Goal: Information Seeking & Learning: Learn about a topic

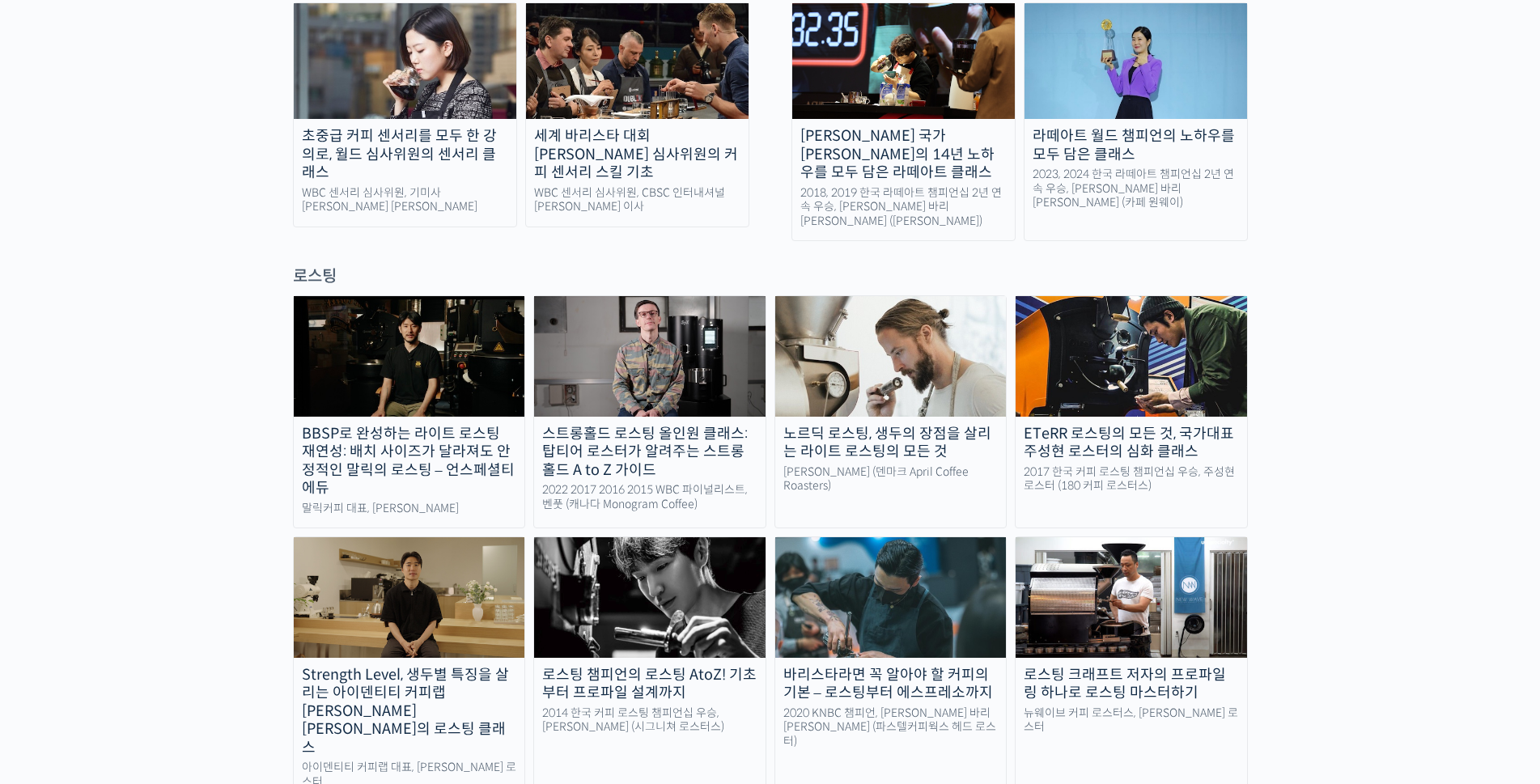
scroll to position [1294, 0]
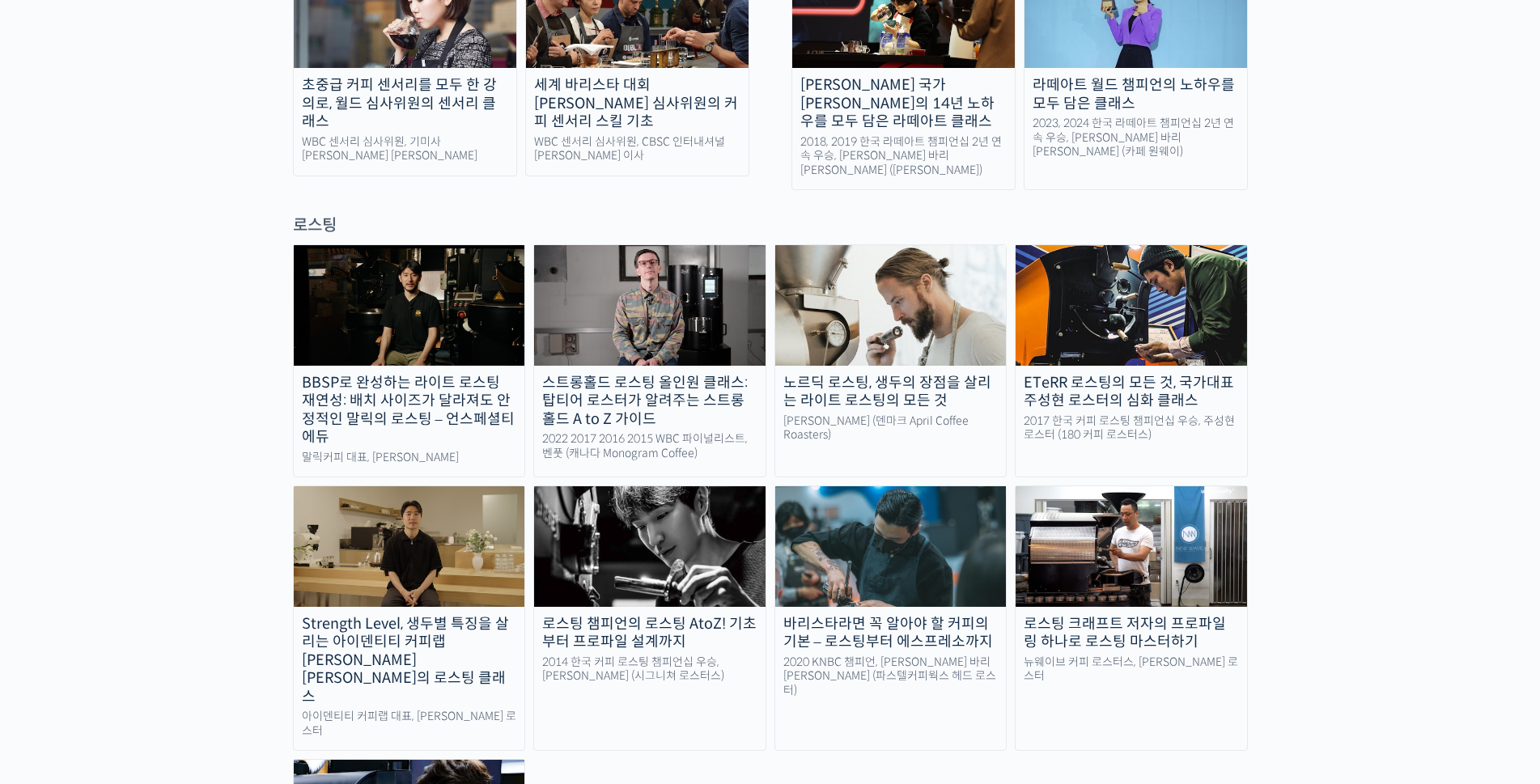
click at [877, 486] on img at bounding box center [890, 546] width 231 height 120
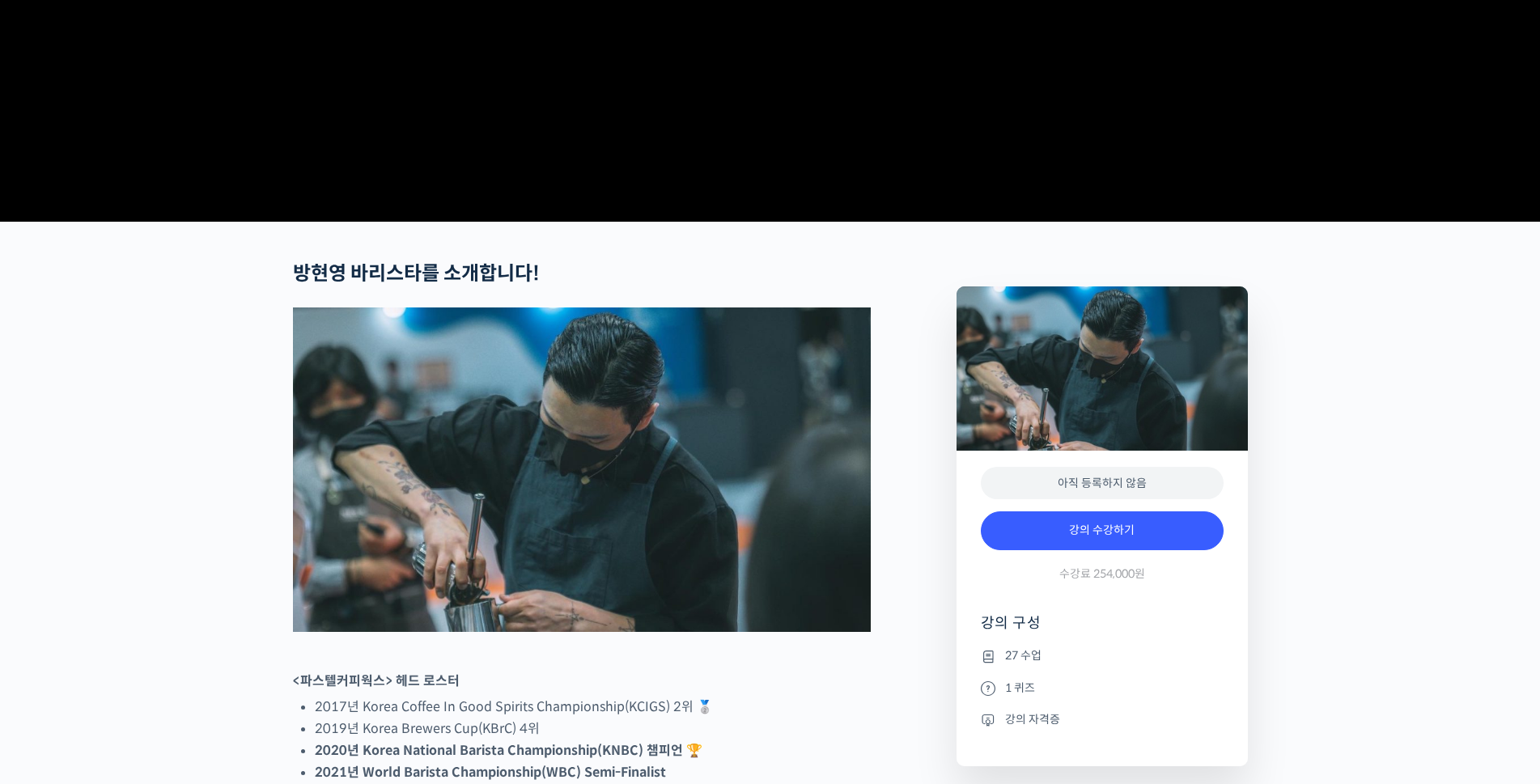
scroll to position [242, 0]
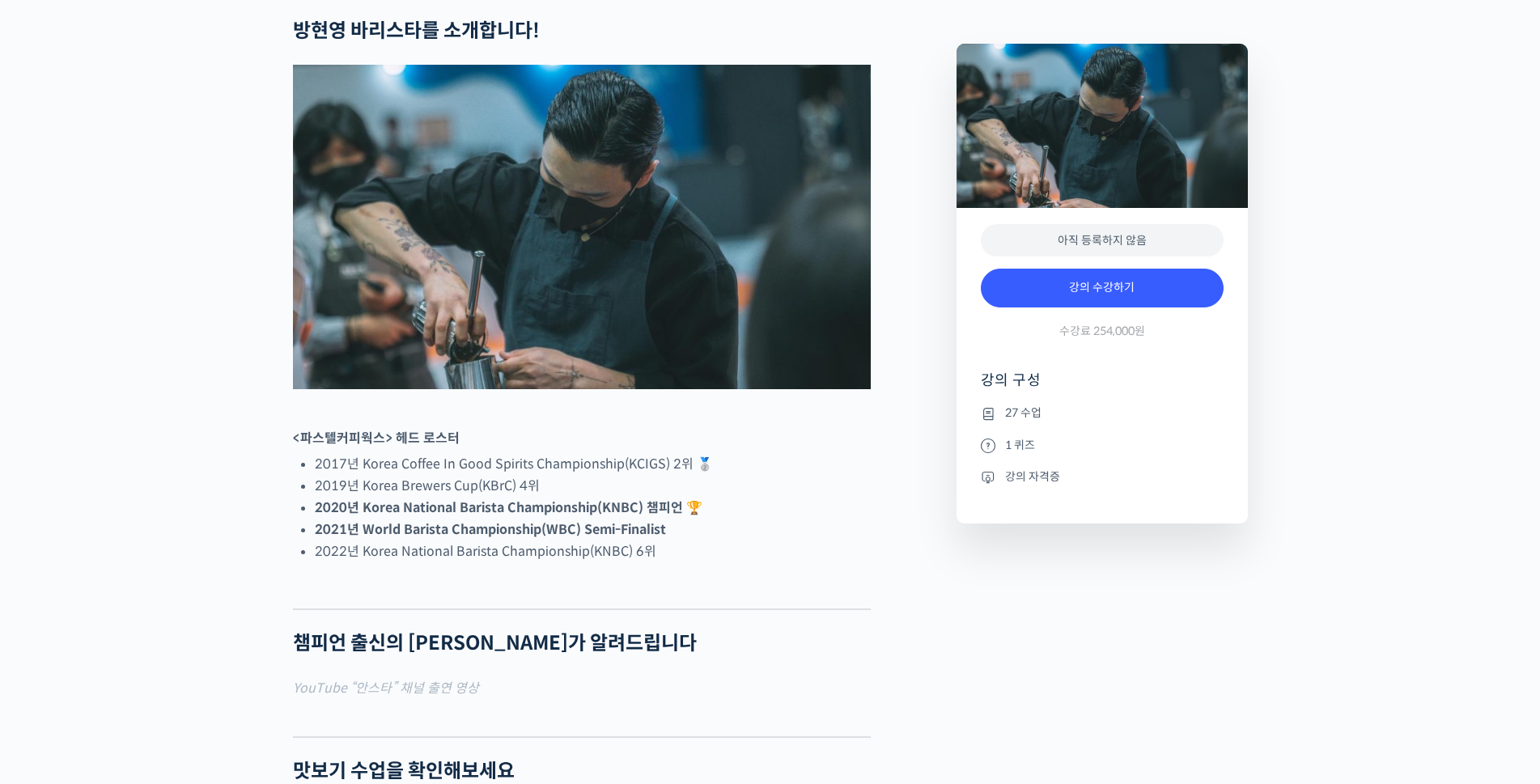
checkbox input "true"
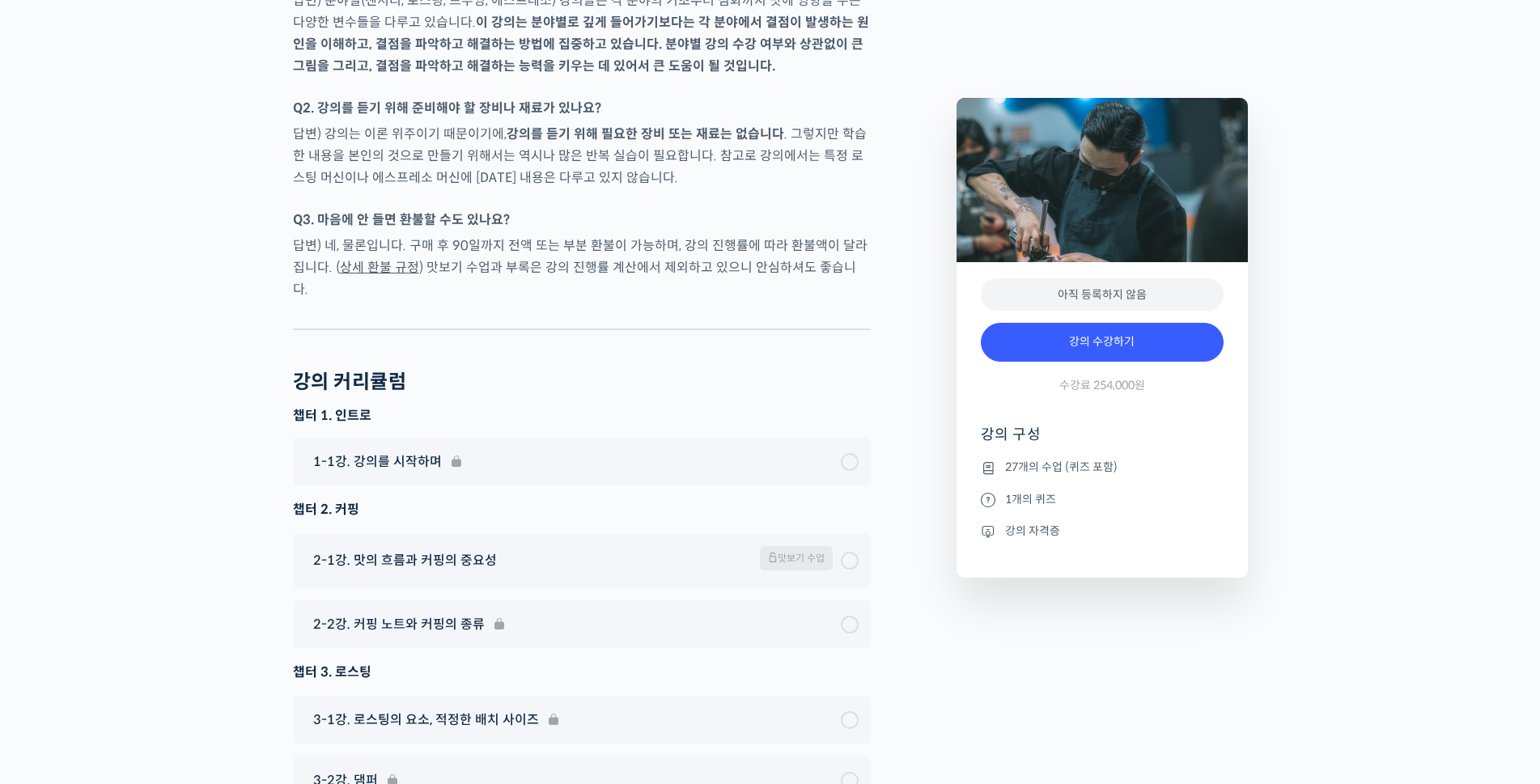
scroll to position [6795, 0]
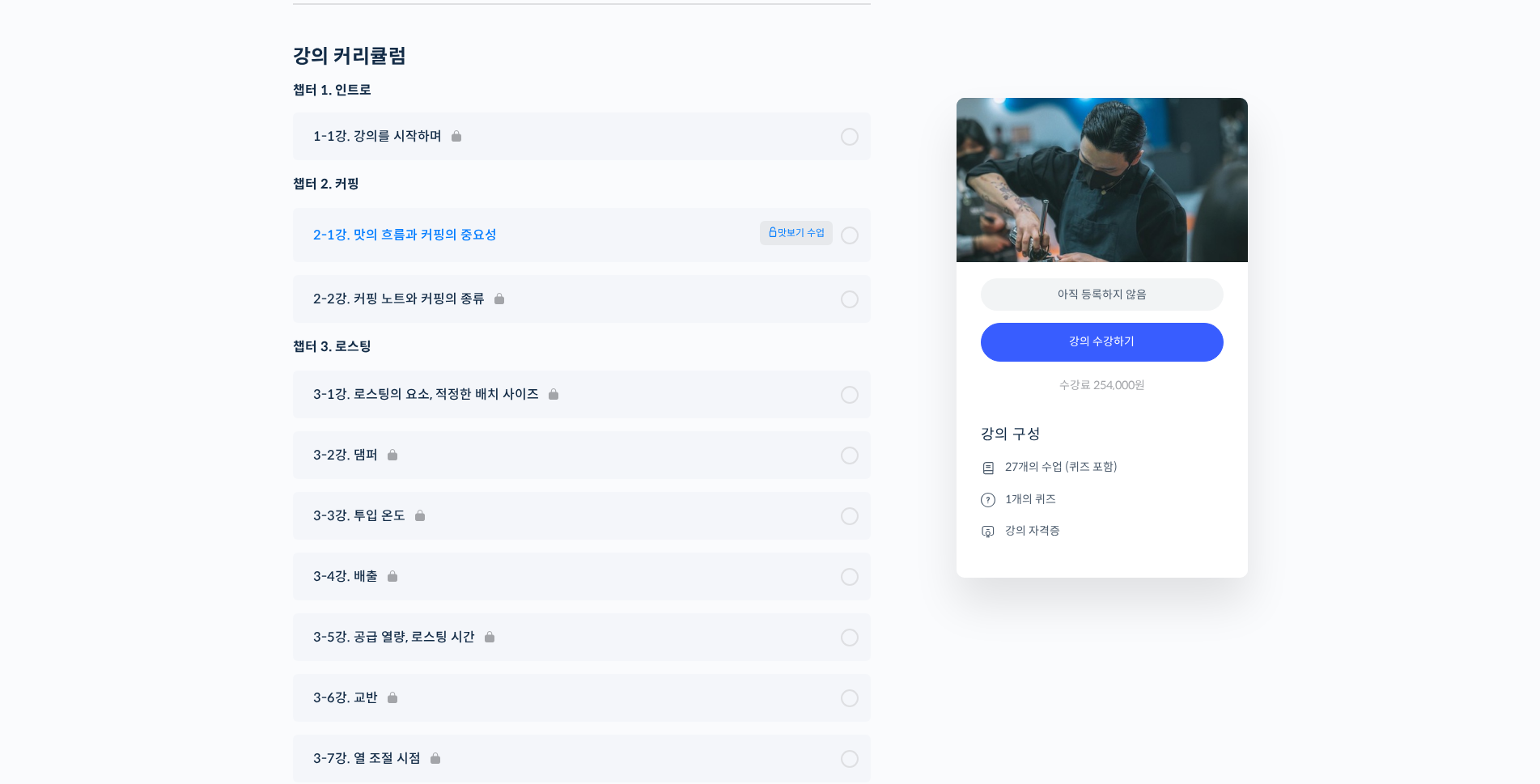
click at [799, 221] on span "맛보기 수업" at bounding box center [796, 233] width 73 height 24
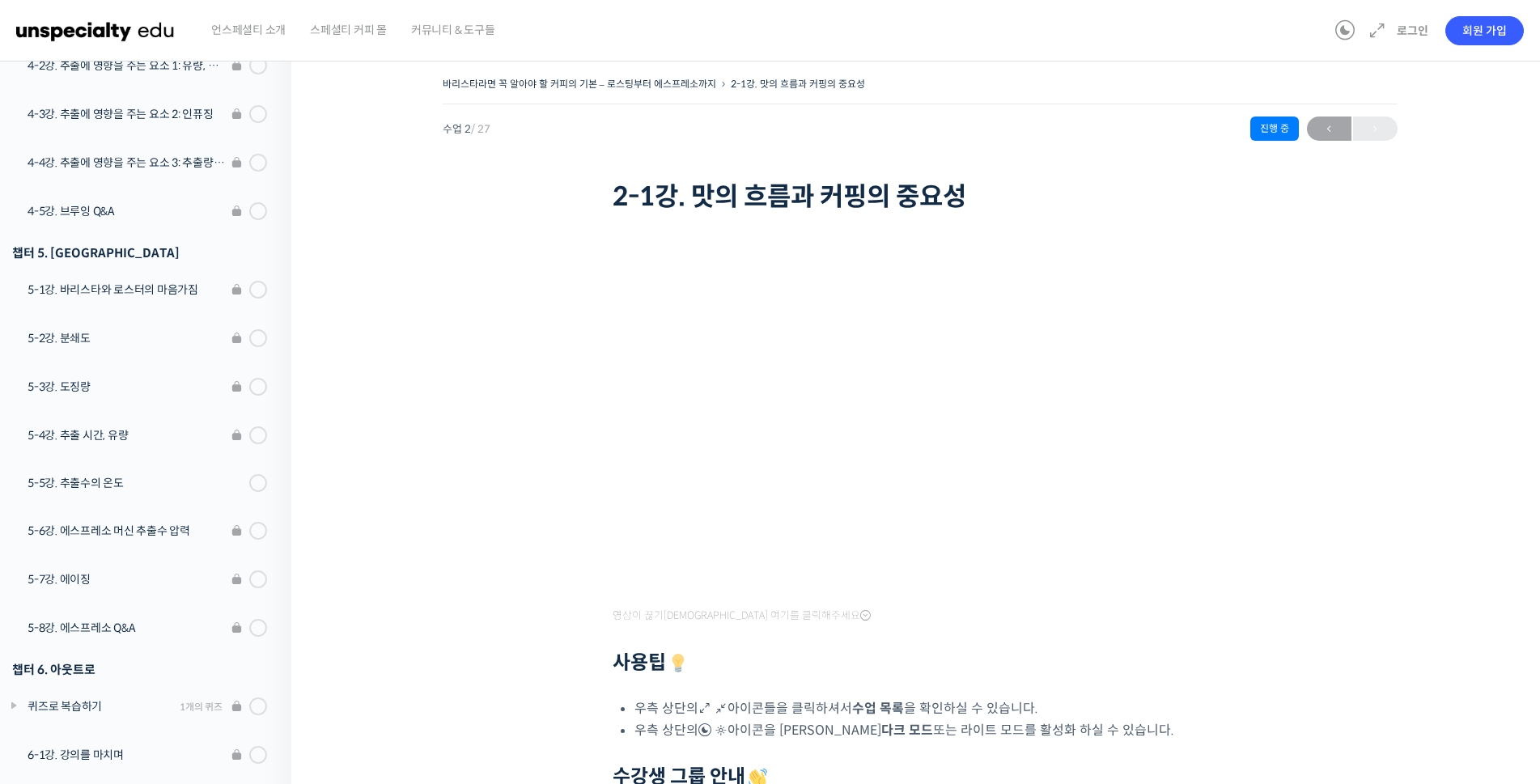
scroll to position [1012, 0]
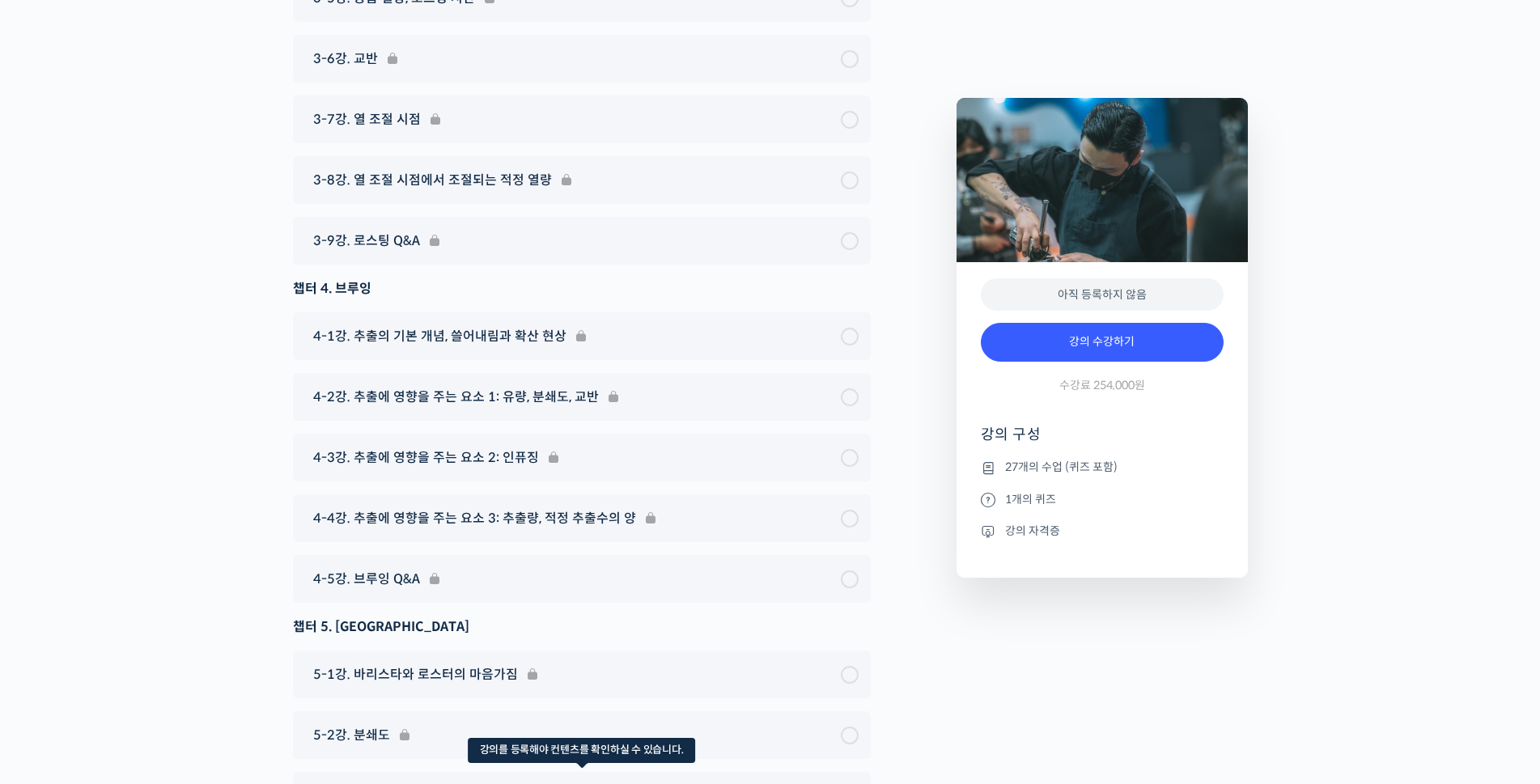
scroll to position [7623, 0]
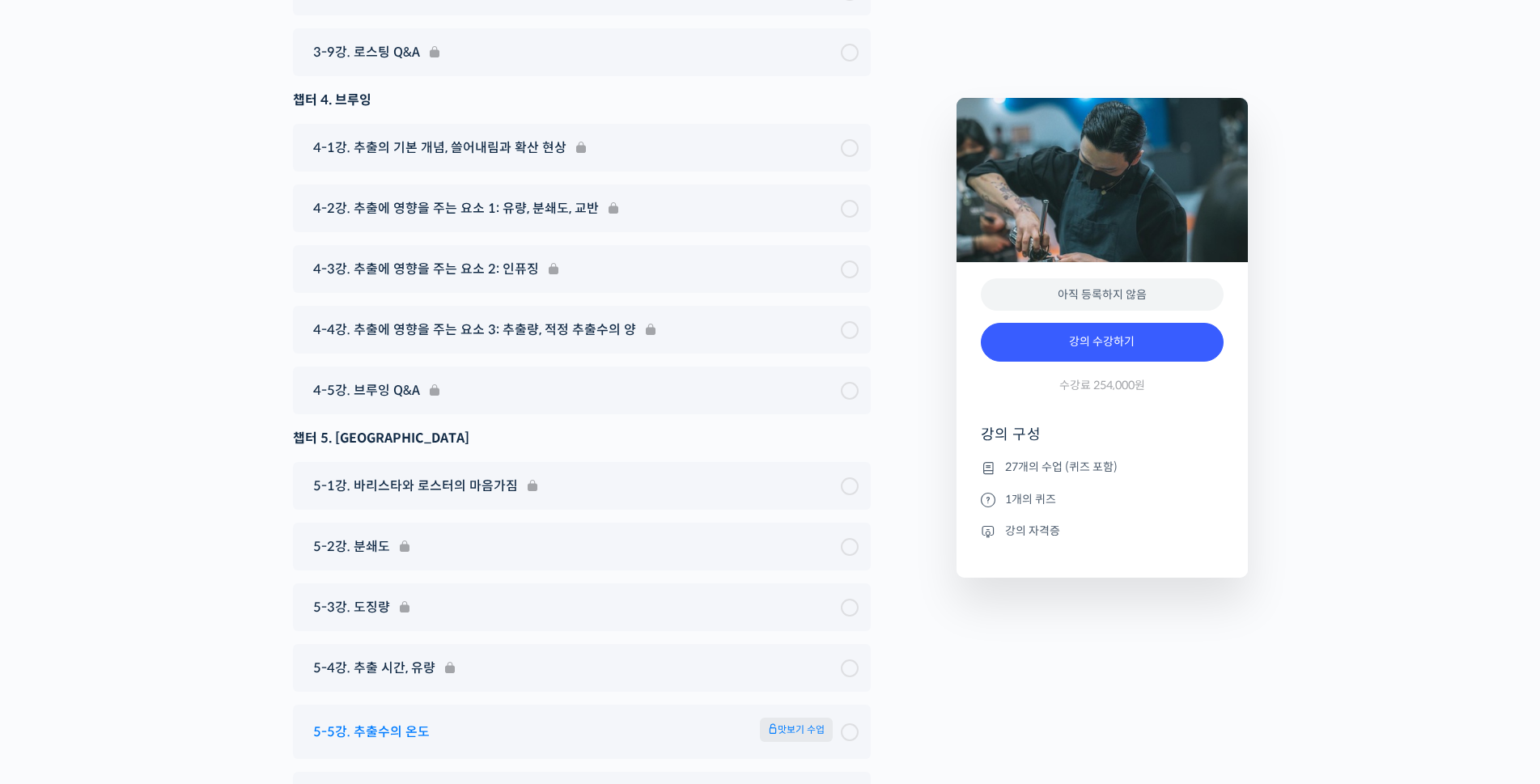
click at [483, 718] on div "5-5강. 추출수의 온도 맛보기 수업" at bounding box center [573, 731] width 536 height 28
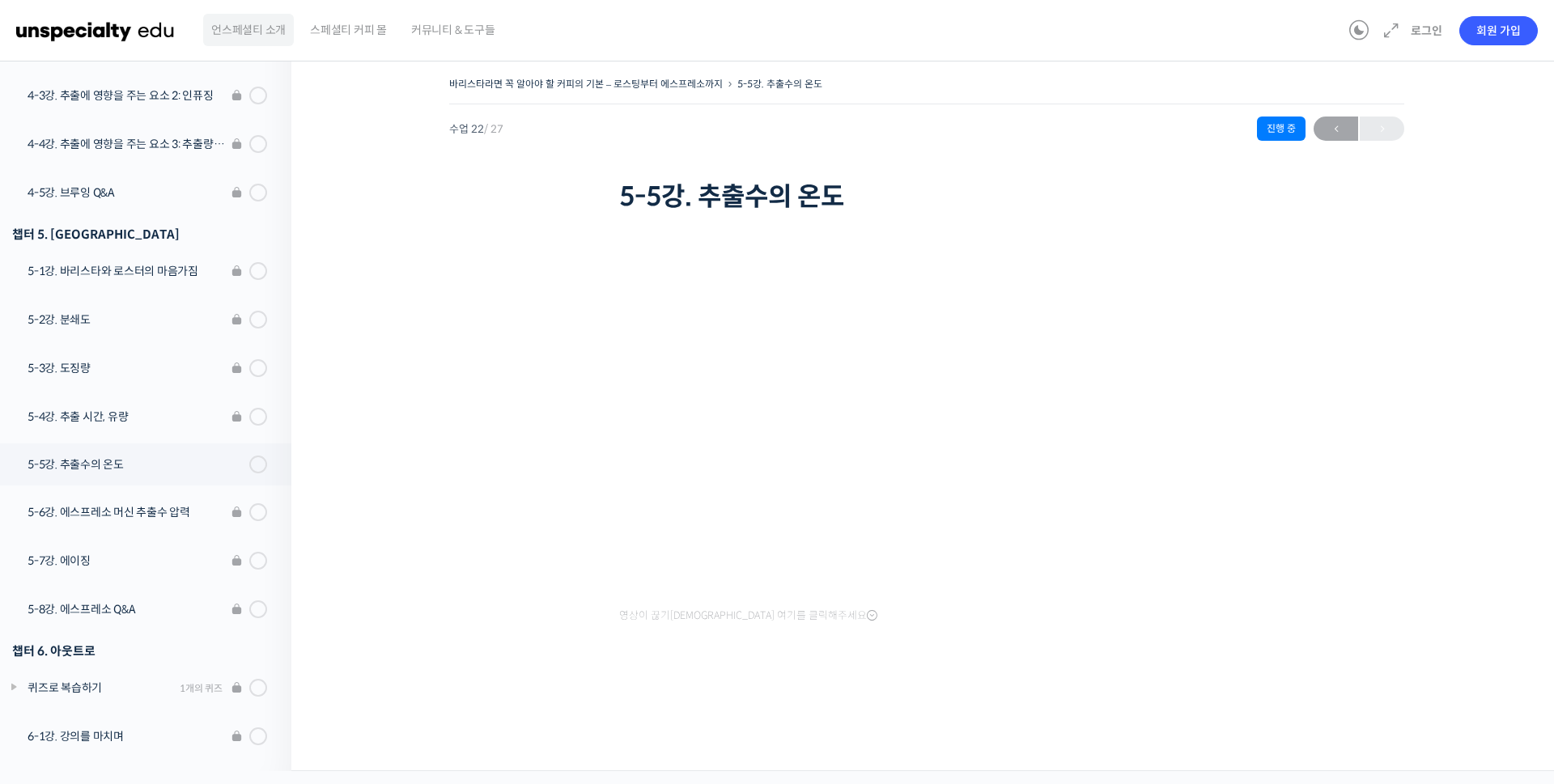
click at [263, 44] on span "언스페셜티 소개" at bounding box center [248, 30] width 75 height 62
